Goal: Find specific page/section: Find specific page/section

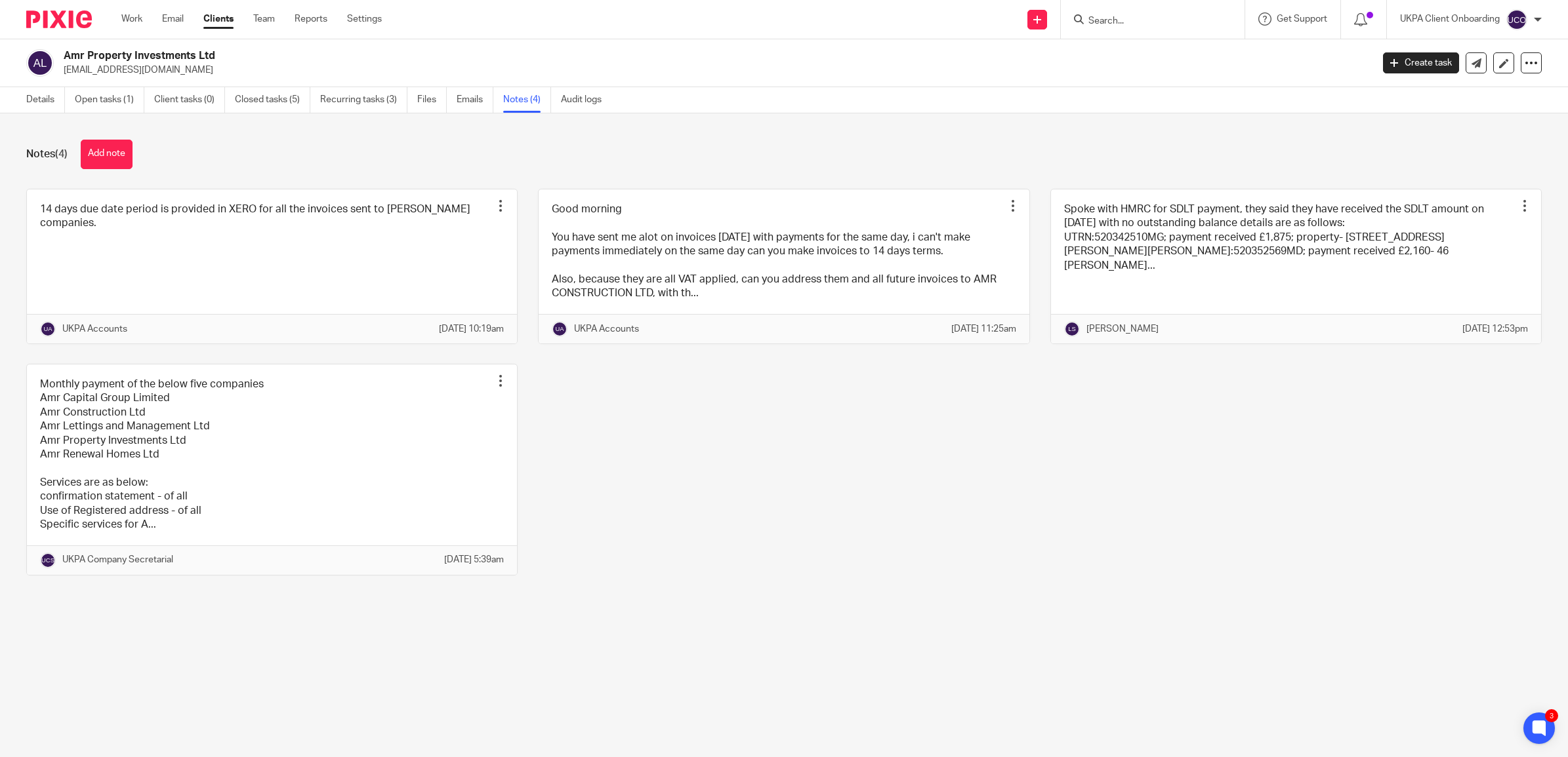
click at [1125, 20] on input "Search" at bounding box center [1146, 21] width 118 height 12
click at [1113, 24] on input "Search" at bounding box center [1146, 21] width 118 height 12
click at [1110, 17] on input "Search" at bounding box center [1146, 21] width 118 height 12
click at [1110, 18] on input "Search" at bounding box center [1146, 21] width 118 height 12
click at [1107, 19] on input "Search" at bounding box center [1146, 21] width 118 height 12
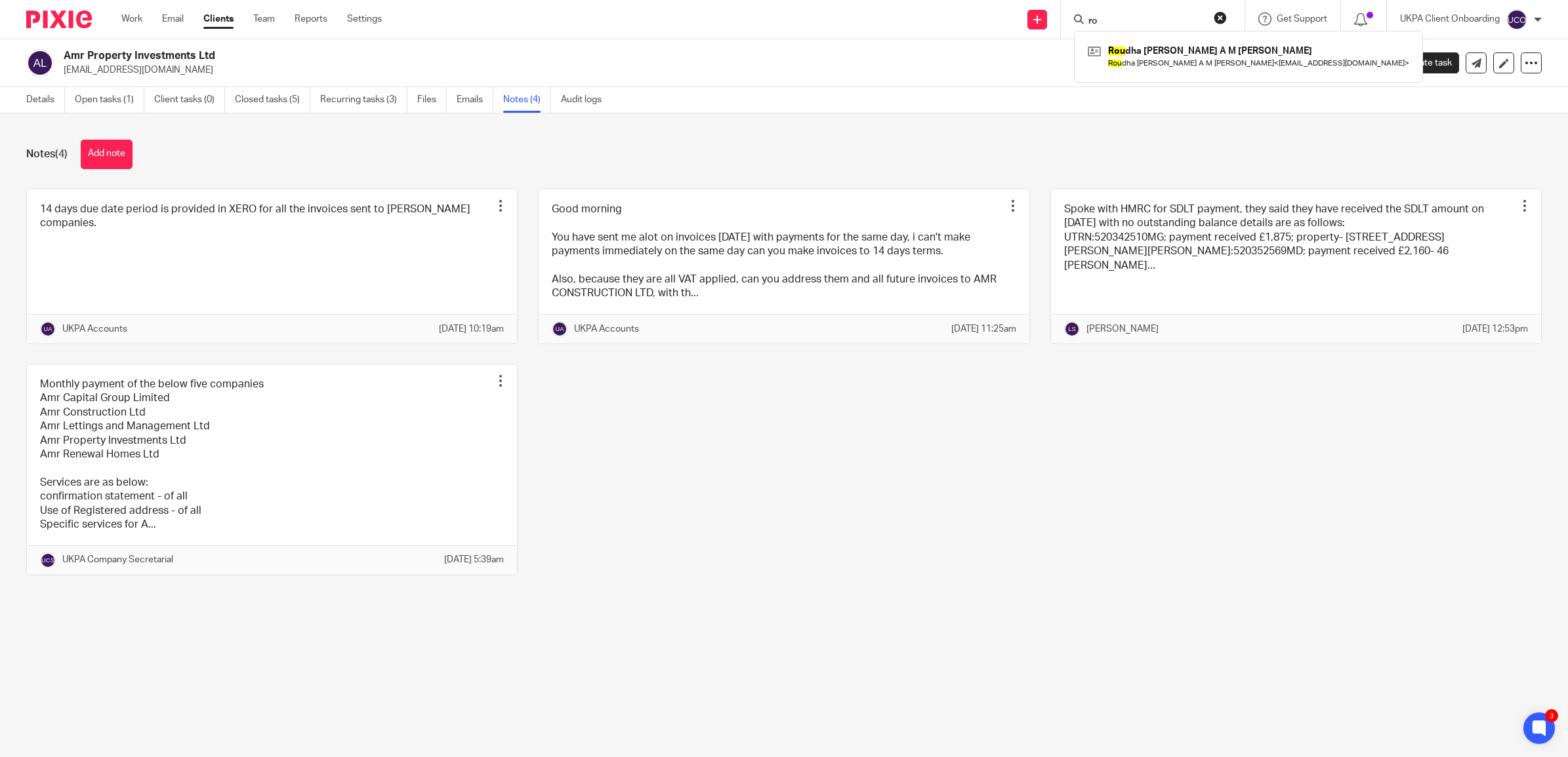
type input "r"
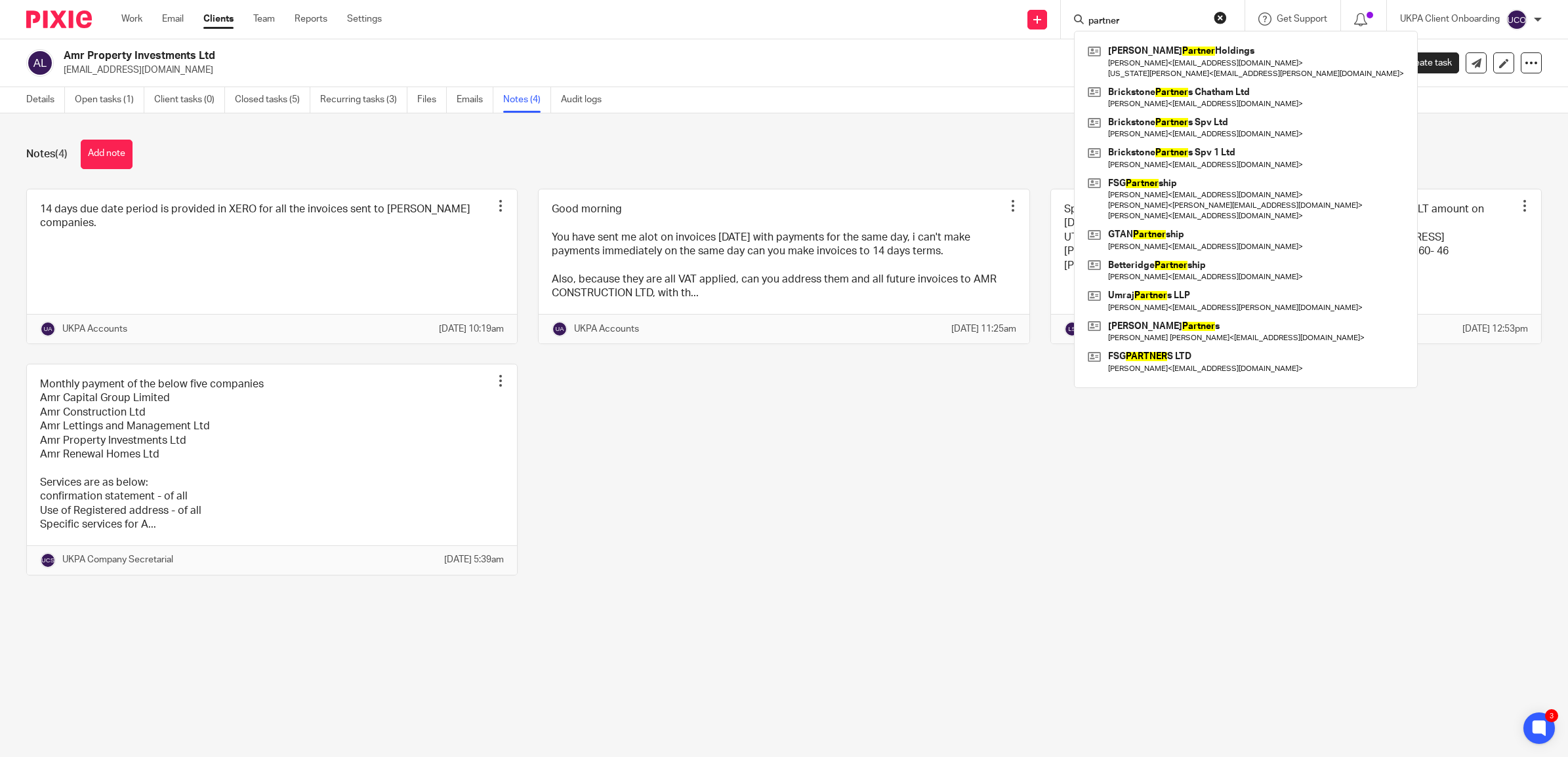
click at [1129, 18] on input "partner" at bounding box center [1146, 21] width 118 height 12
type input "partners"
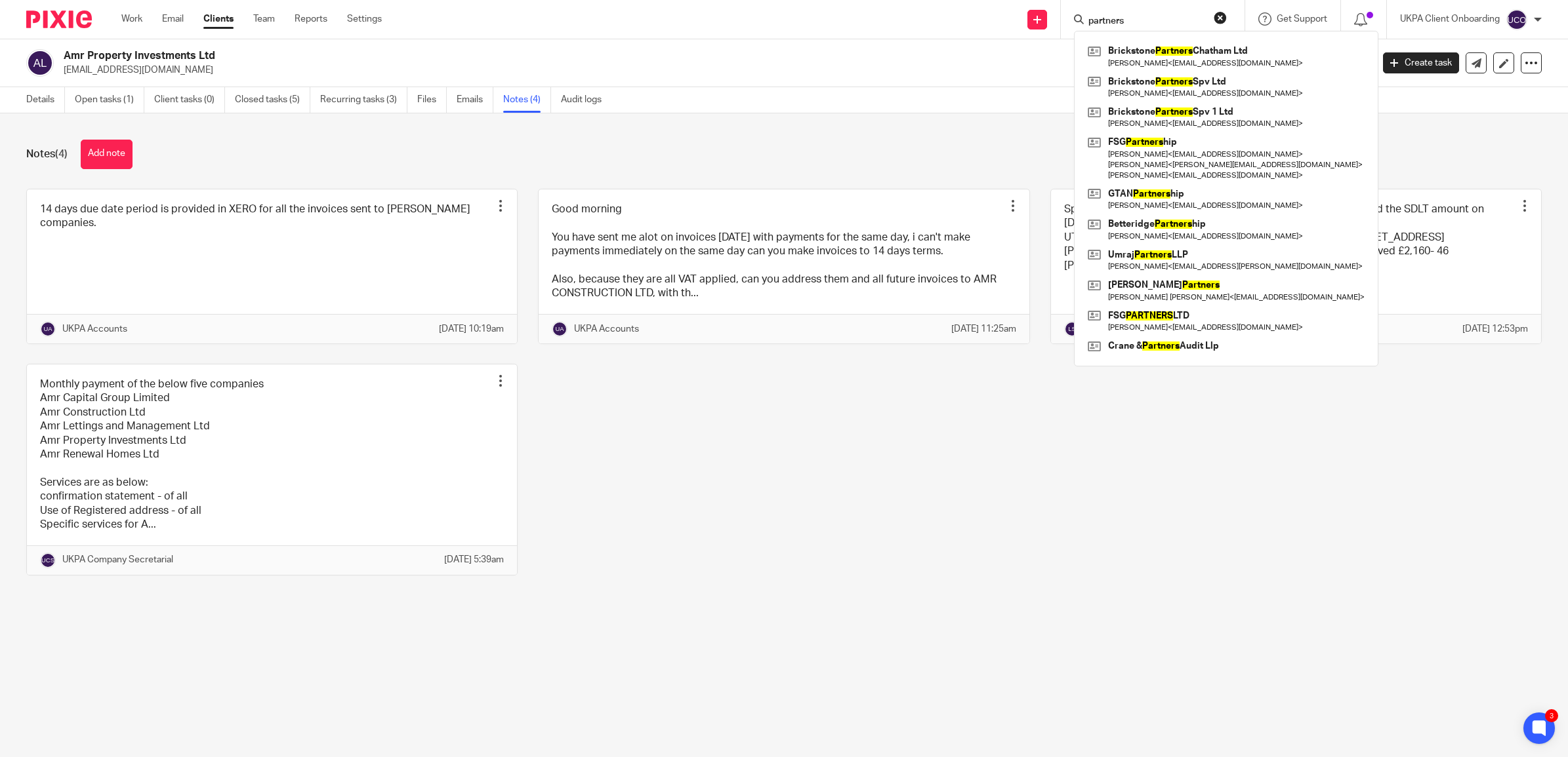
drag, startPoint x: 1178, startPoint y: 15, endPoint x: 1051, endPoint y: 15, distance: 127.0
click at [1051, 15] on div "Send new email Create task Add client partners Brickstone Partners Chatham Ltd …" at bounding box center [984, 19] width 1166 height 39
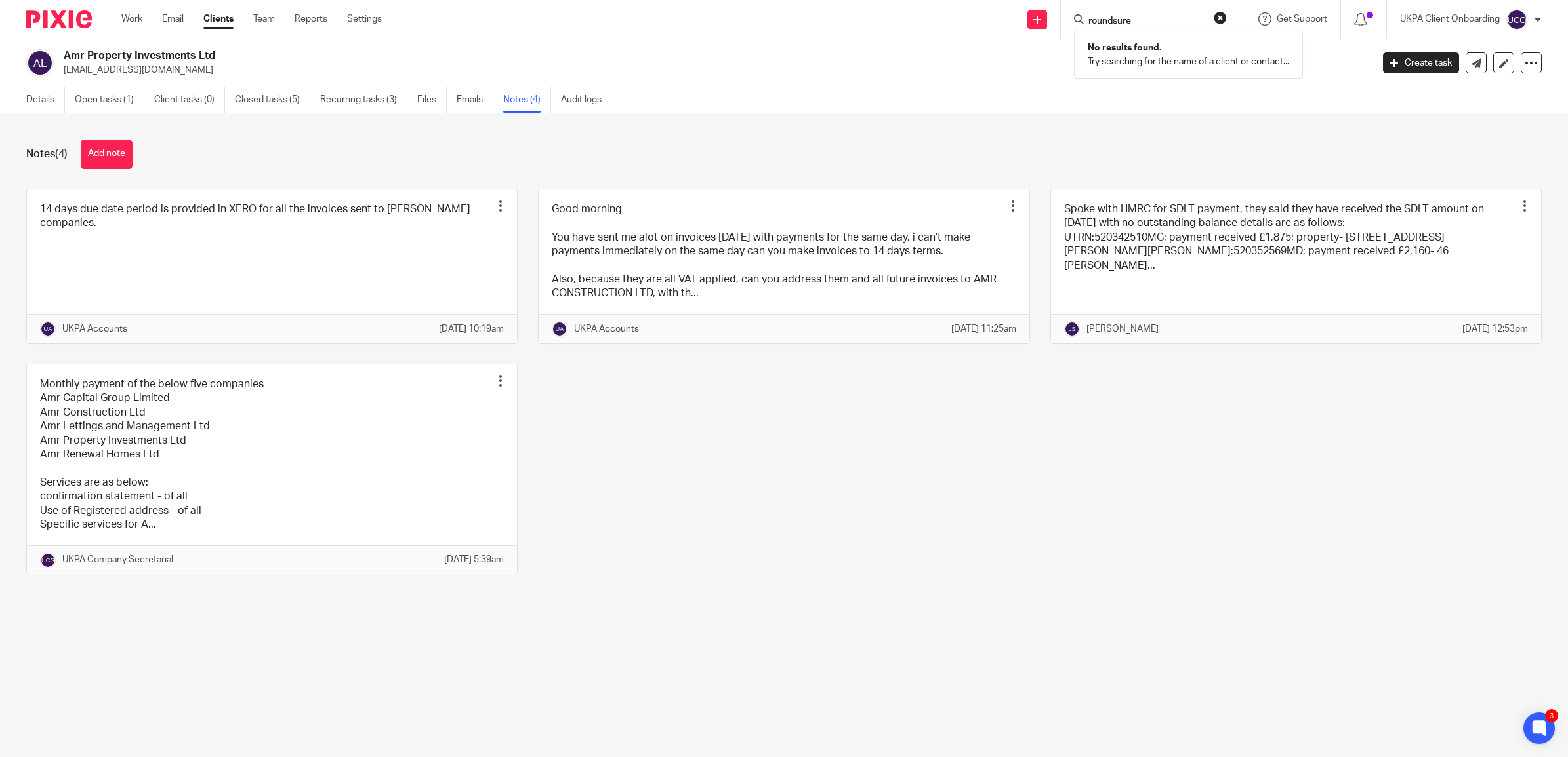
type input "roundsure"
click at [1222, 18] on button "reset" at bounding box center [1220, 17] width 13 height 13
click at [1116, 18] on input "Search" at bounding box center [1146, 21] width 118 height 12
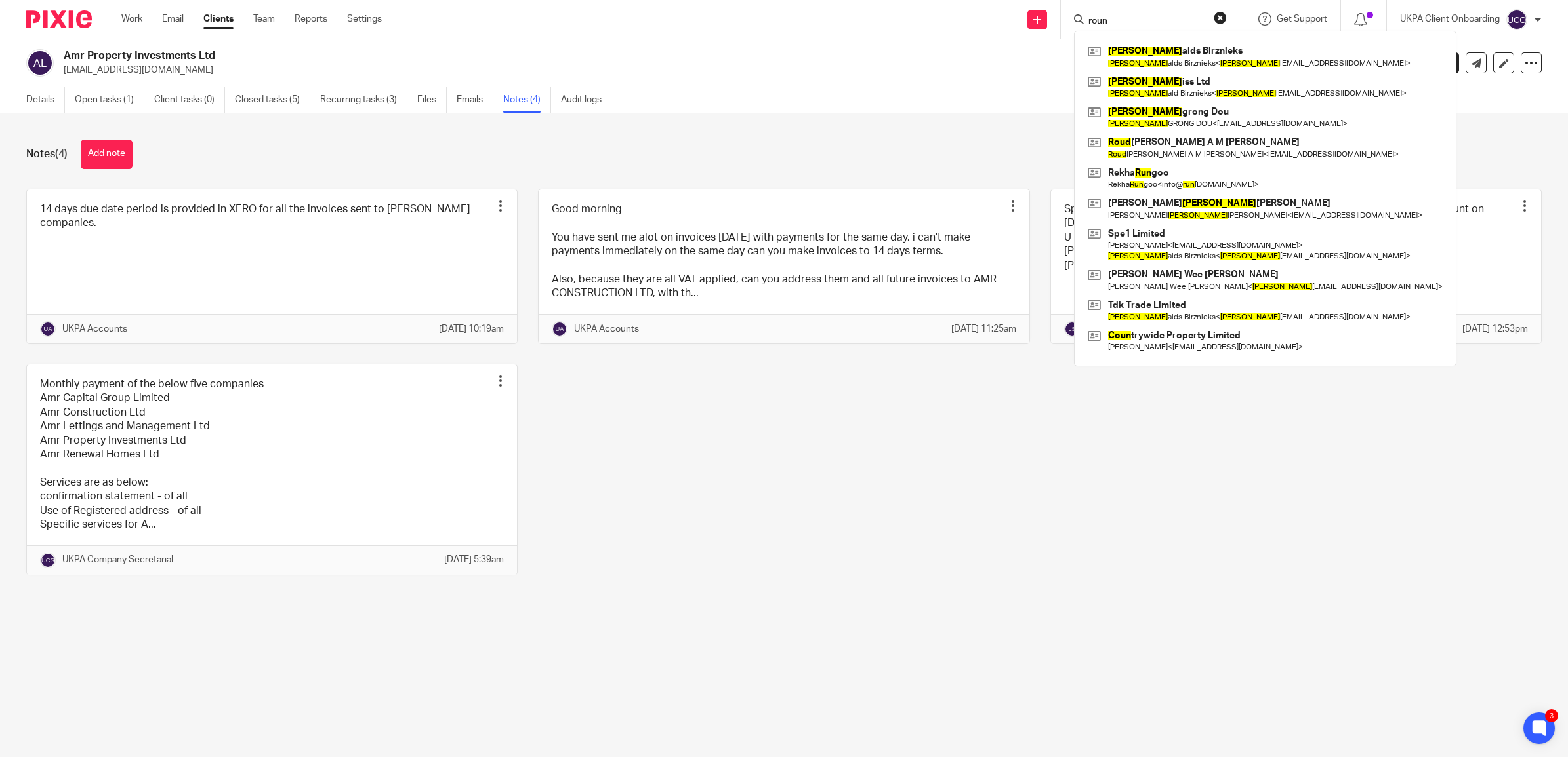
drag, startPoint x: 1122, startPoint y: 20, endPoint x: 1085, endPoint y: 14, distance: 37.5
click at [1087, 14] on form "roun" at bounding box center [1157, 18] width 140 height 17
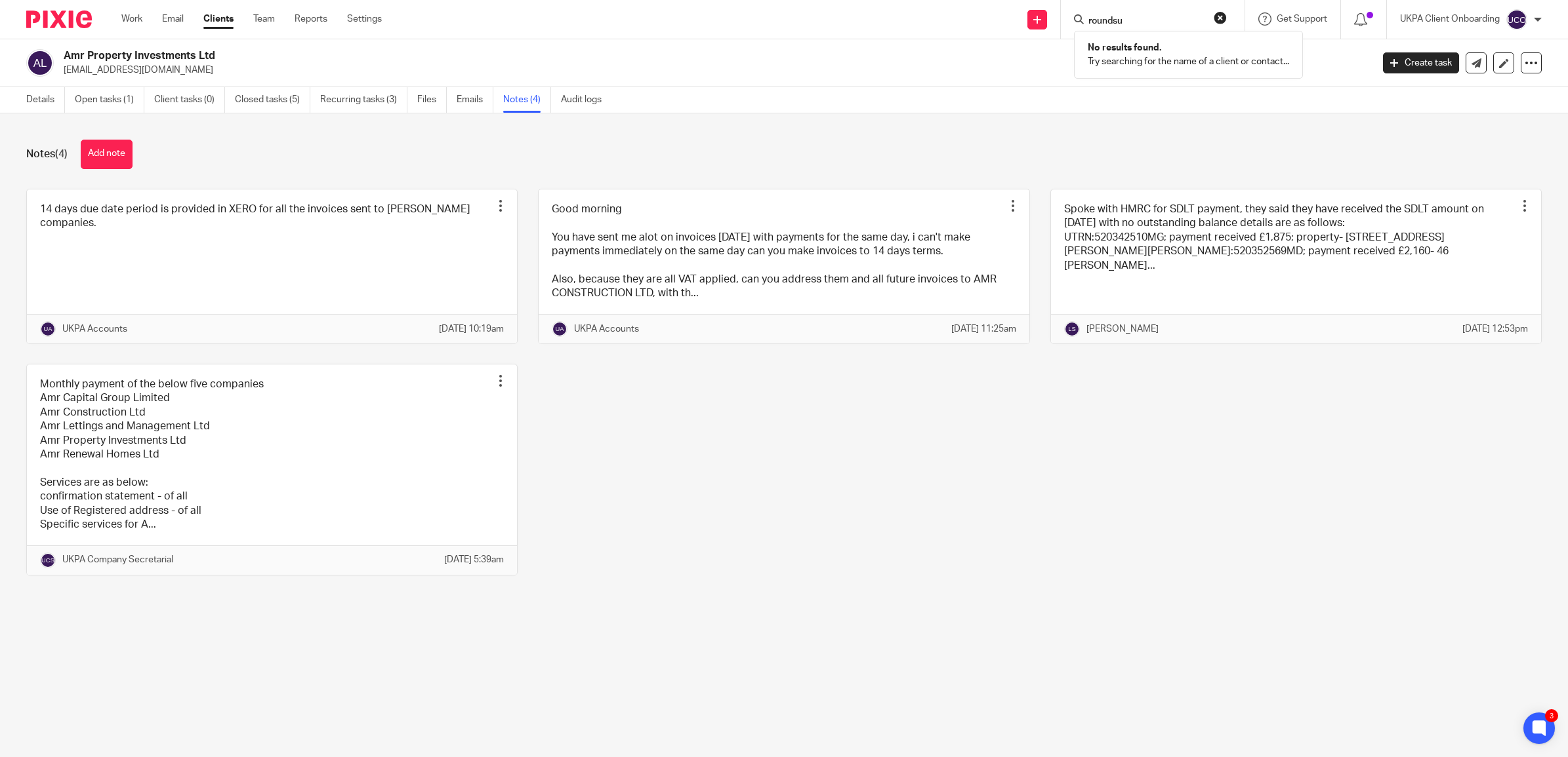
drag, startPoint x: 1154, startPoint y: 17, endPoint x: 1082, endPoint y: 15, distance: 72.0
click at [1082, 15] on div "roundsu" at bounding box center [1149, 18] width 153 height 17
click at [1135, 21] on input "roundsu" at bounding box center [1146, 21] width 118 height 12
type input "roundsu"
click at [1222, 18] on button "reset" at bounding box center [1220, 17] width 13 height 13
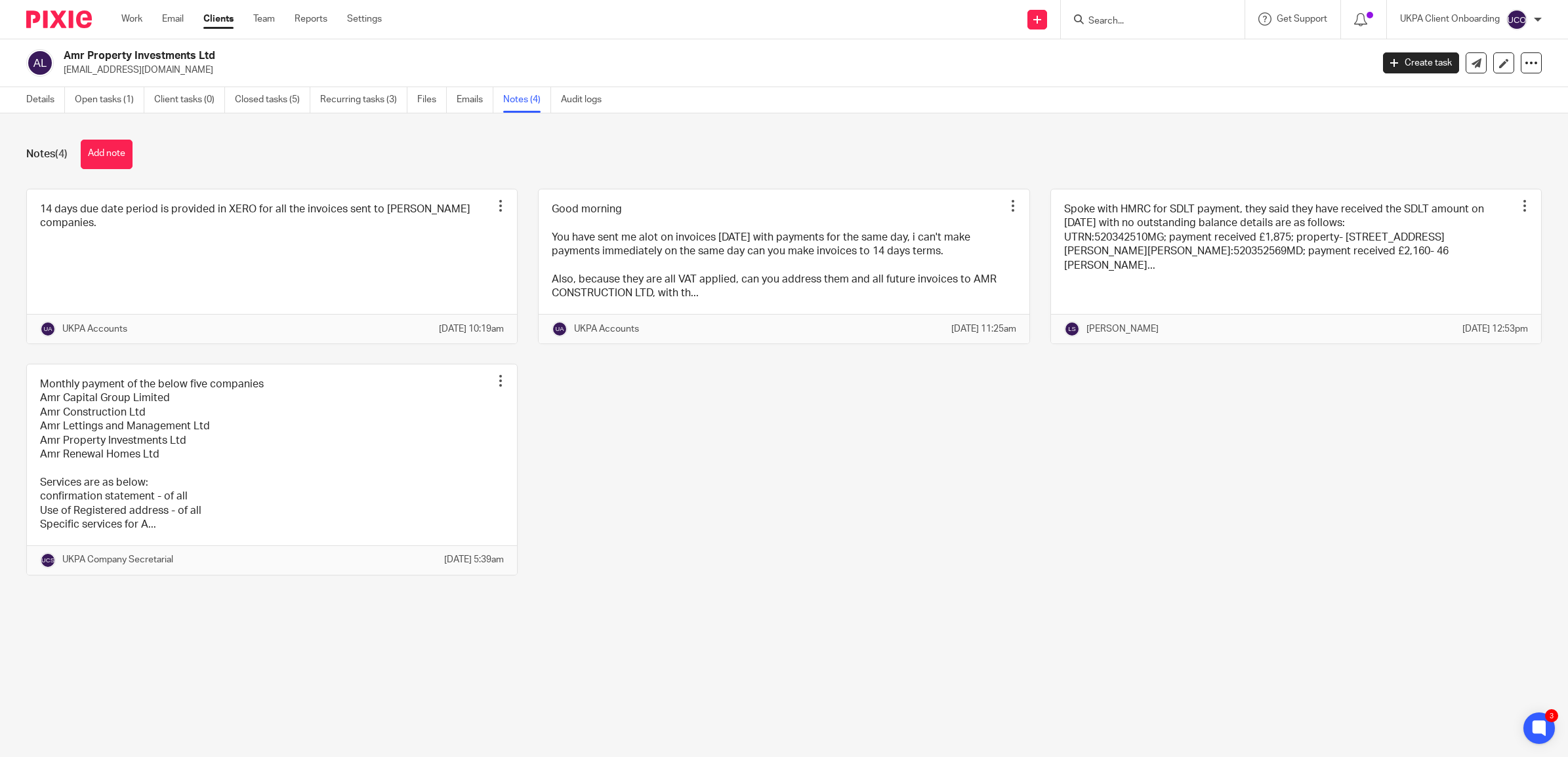
click at [1148, 18] on input "Search" at bounding box center [1146, 21] width 118 height 12
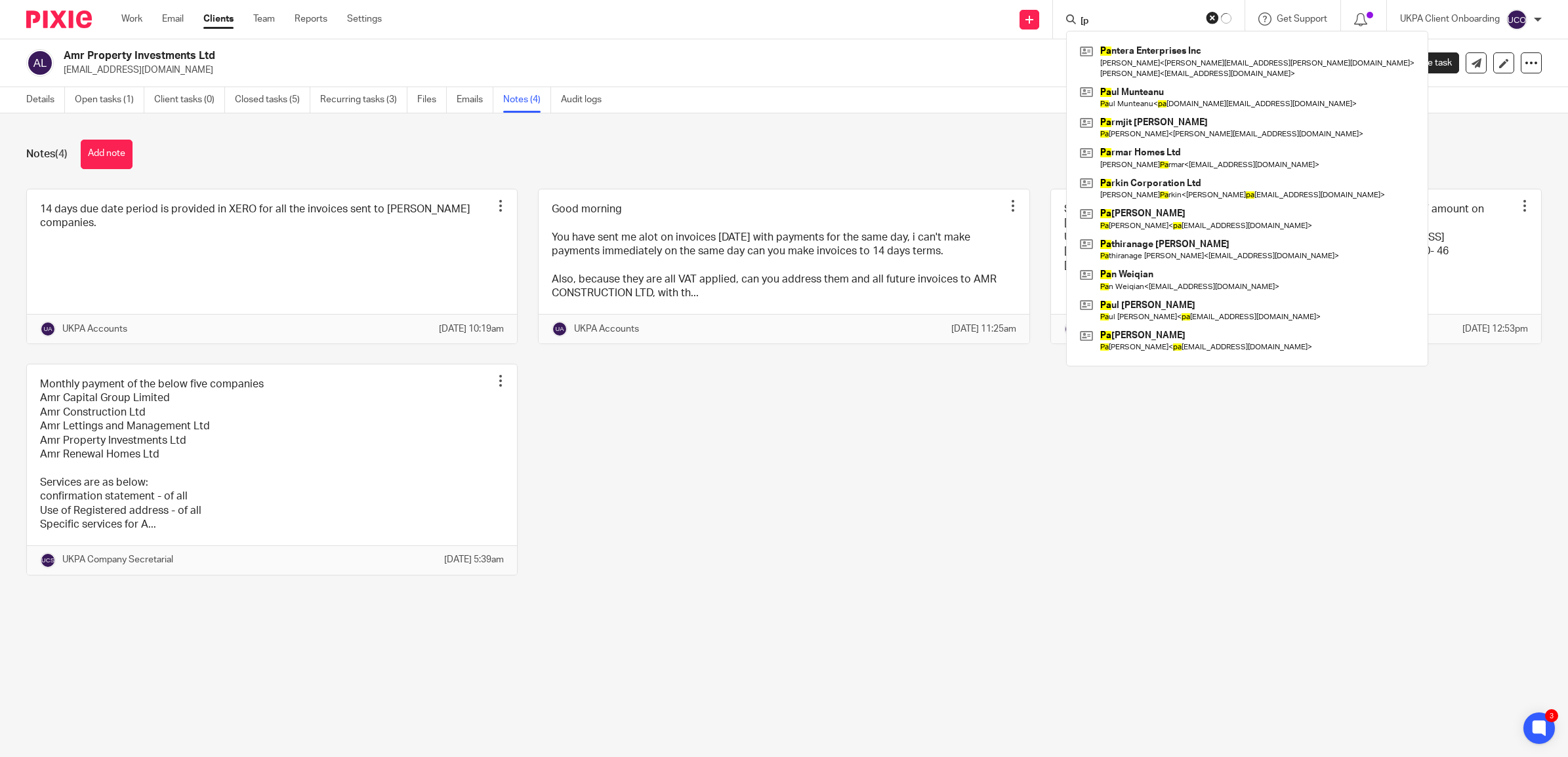
type input "["
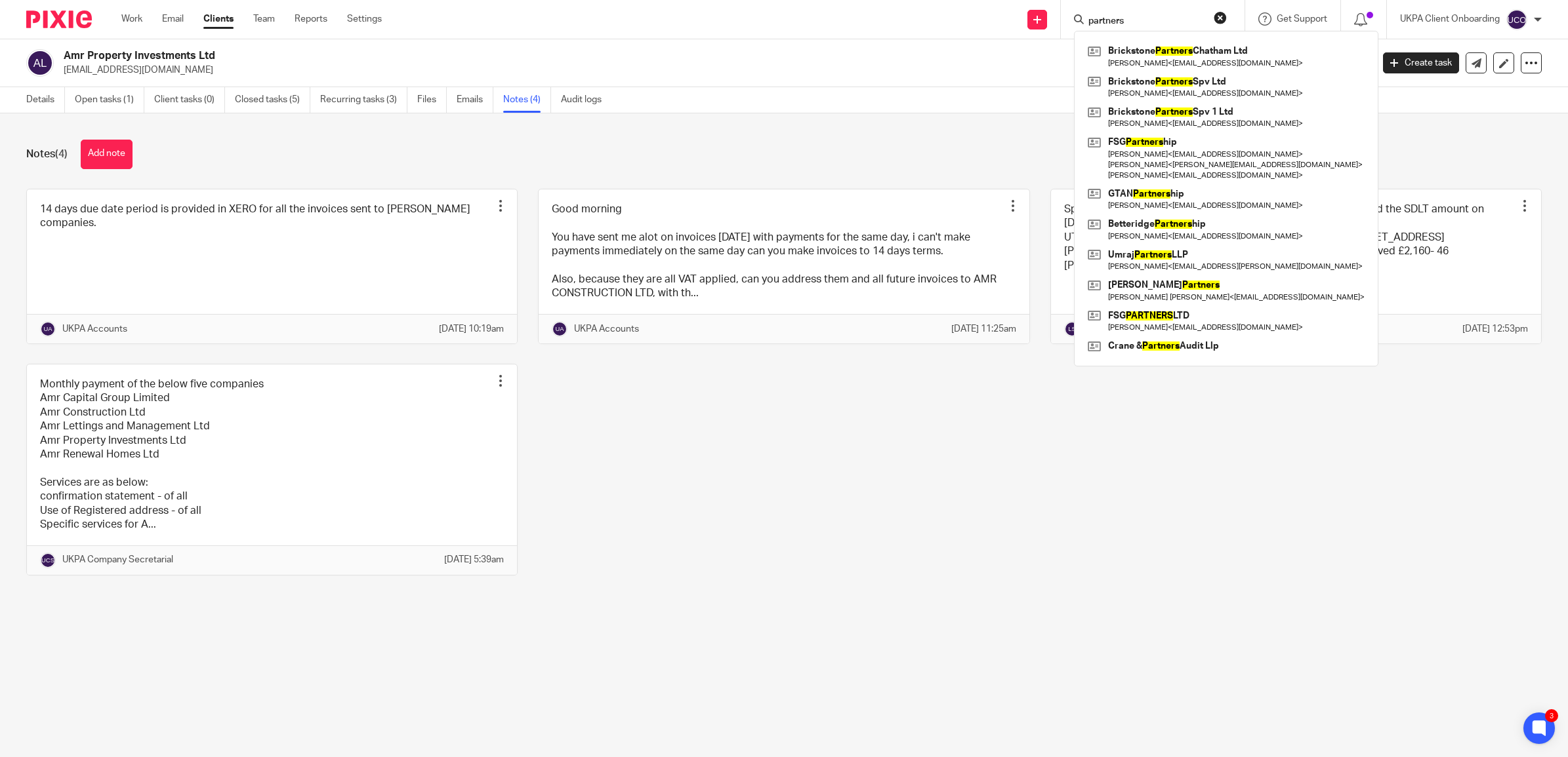
drag, startPoint x: 1135, startPoint y: 19, endPoint x: 1076, endPoint y: 14, distance: 59.2
click at [1076, 14] on div "partners" at bounding box center [1149, 18] width 153 height 17
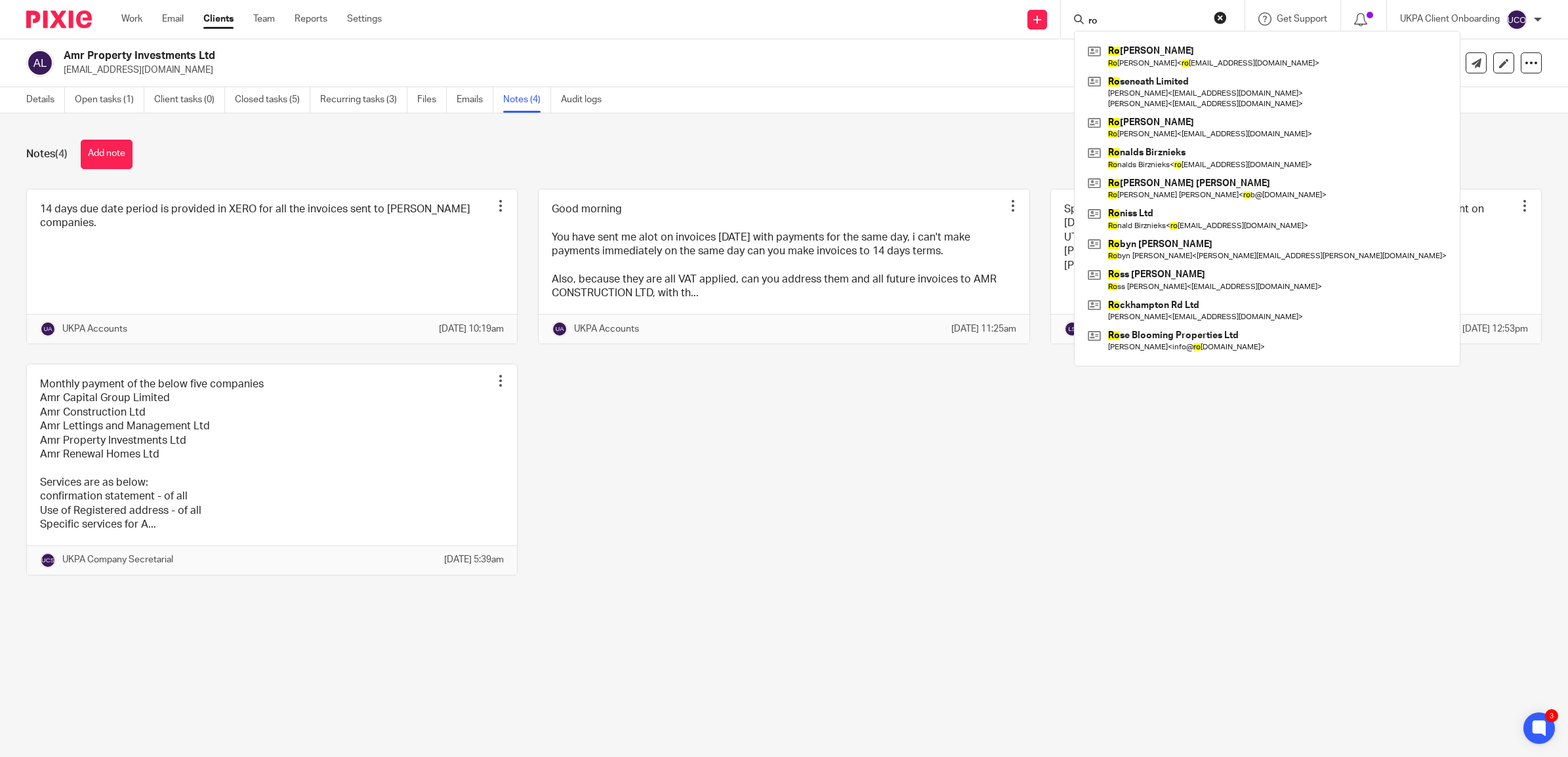
type input "r"
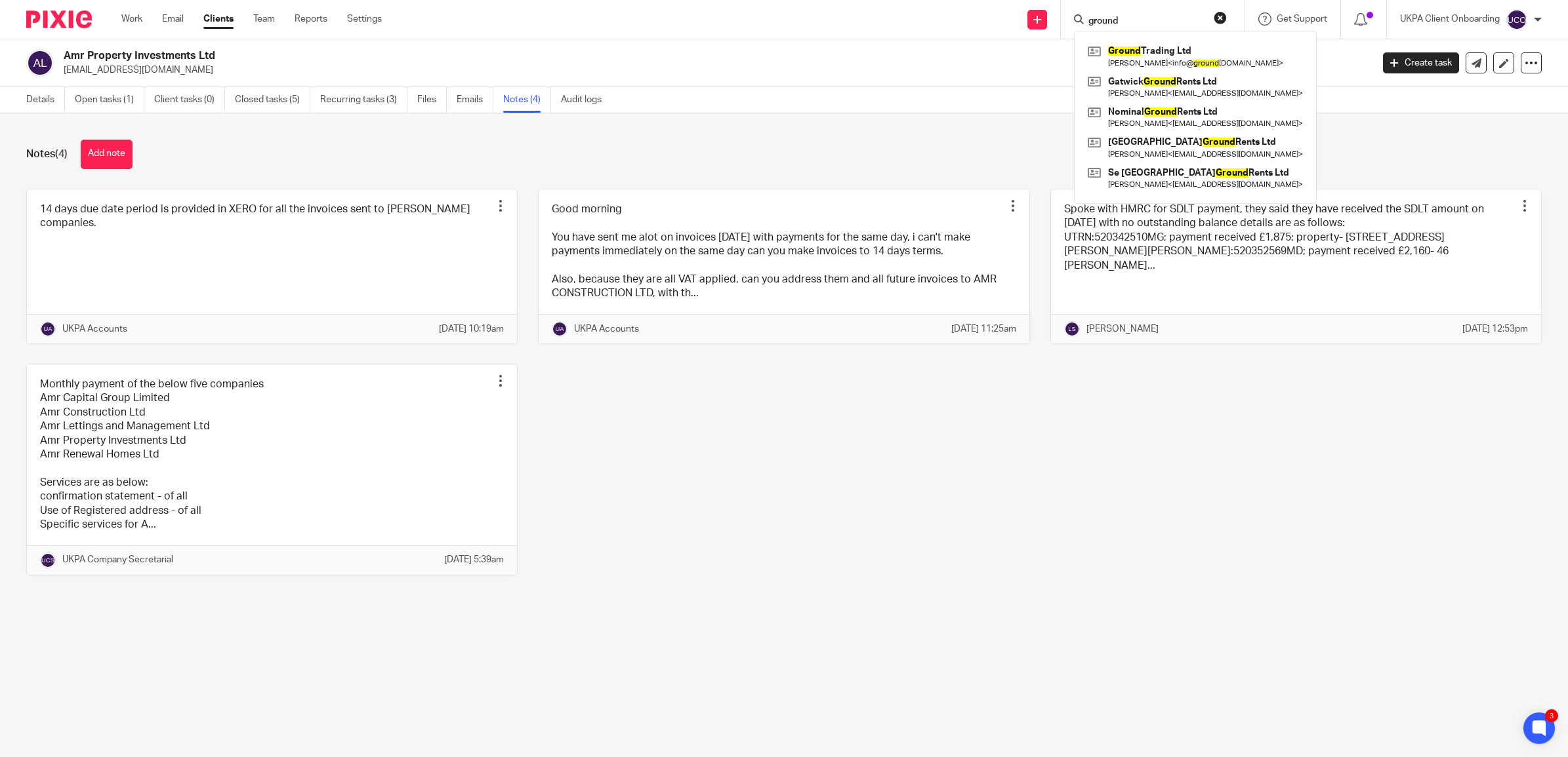
drag, startPoint x: 1148, startPoint y: 21, endPoint x: 1063, endPoint y: 19, distance: 85.0
click at [1063, 19] on div "ground Ground Trading Ltd [PERSON_NAME] < info@ ground [DOMAIN_NAME] > Gatwick …" at bounding box center [1152, 19] width 184 height 39
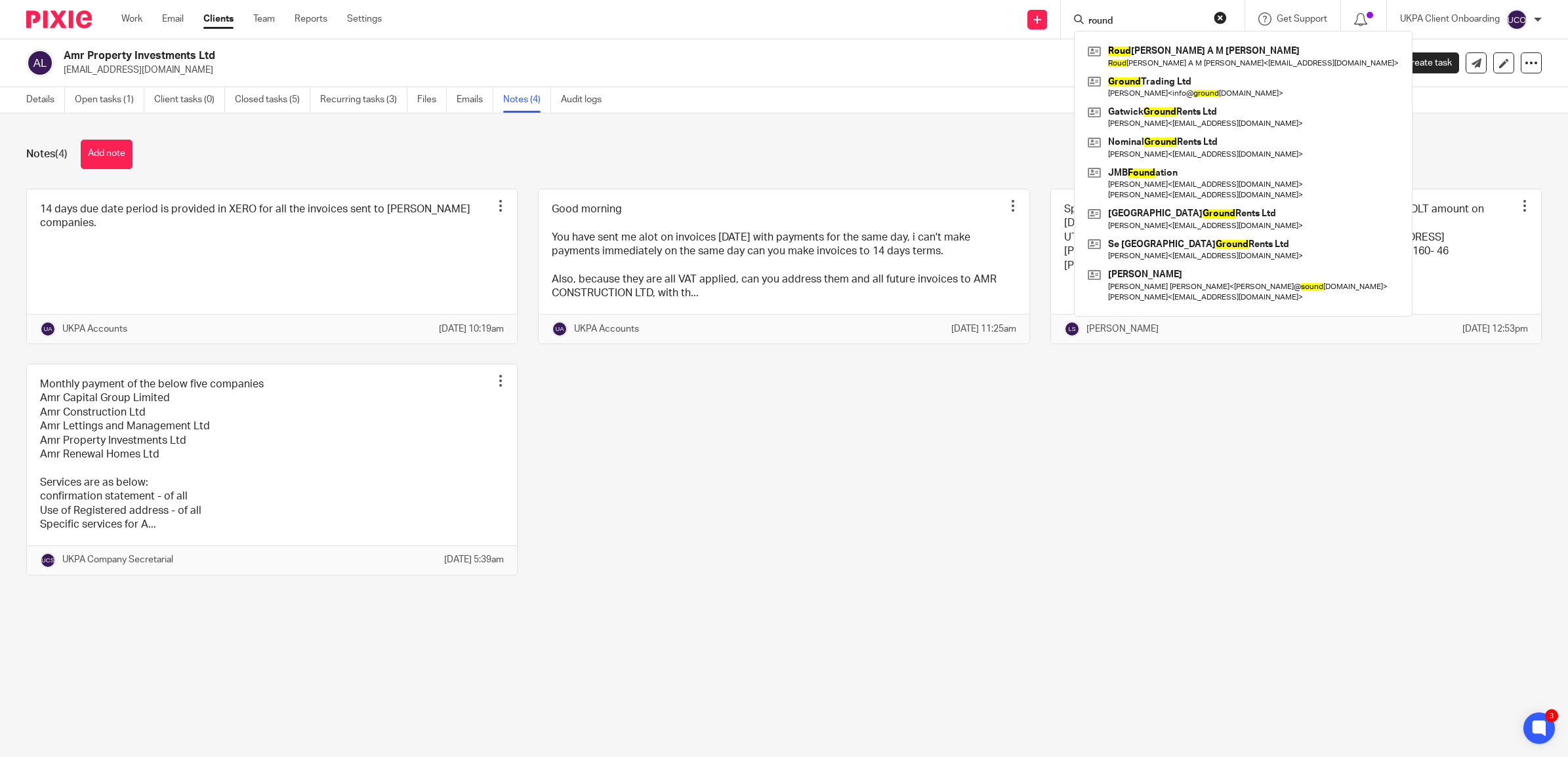
type input "round"
